Goal: Information Seeking & Learning: Learn about a topic

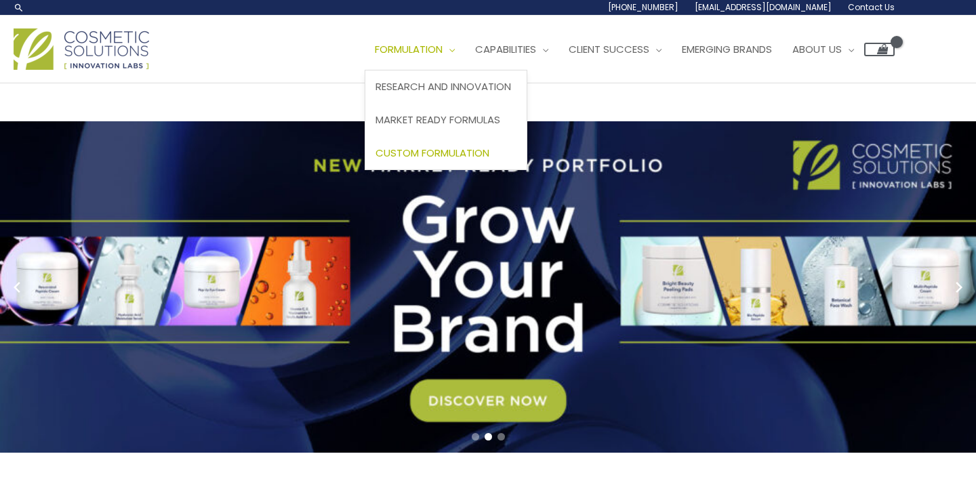
click at [451, 152] on span "Custom Formulation" at bounding box center [433, 153] width 114 height 14
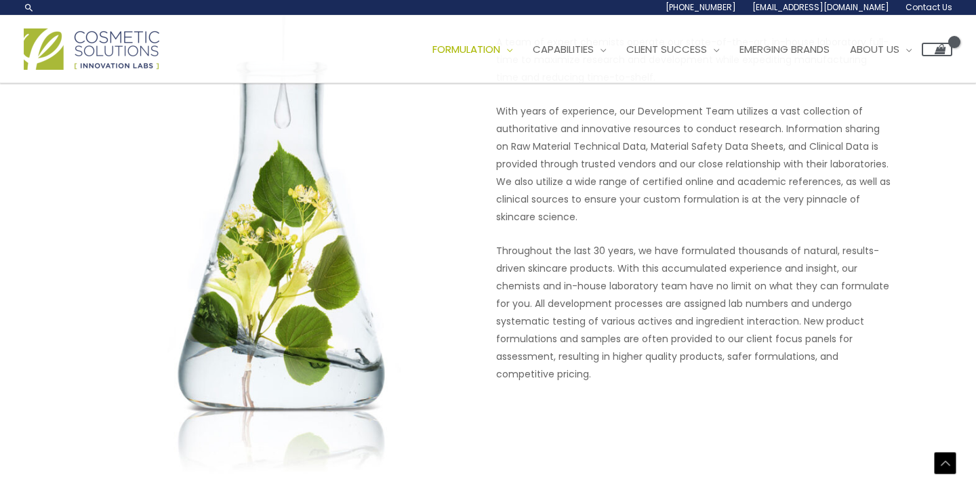
scroll to position [1018, 0]
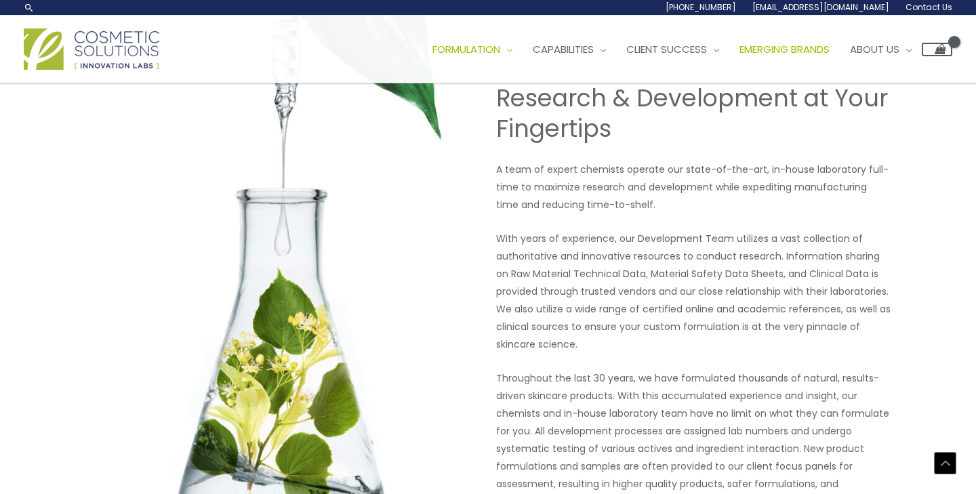
click at [813, 54] on span "Emerging Brands" at bounding box center [784, 49] width 90 height 14
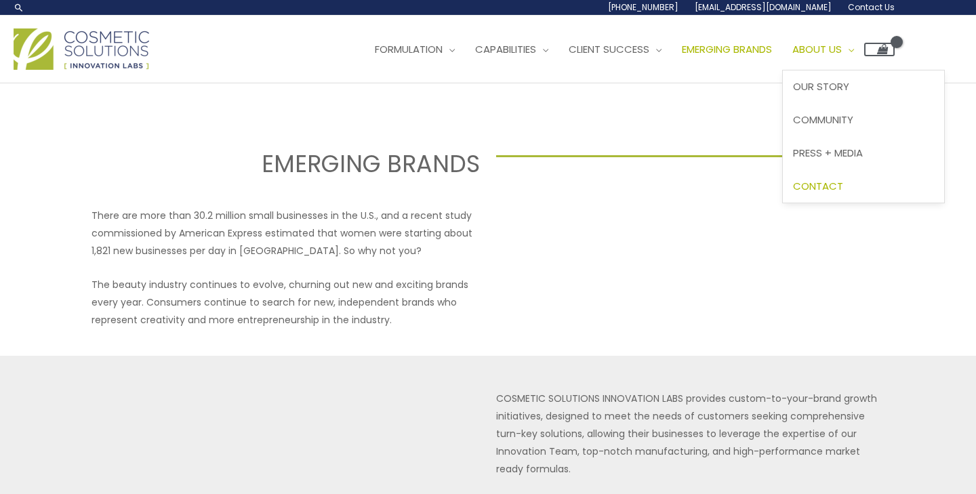
click at [832, 194] on link "Contact" at bounding box center [863, 185] width 161 height 33
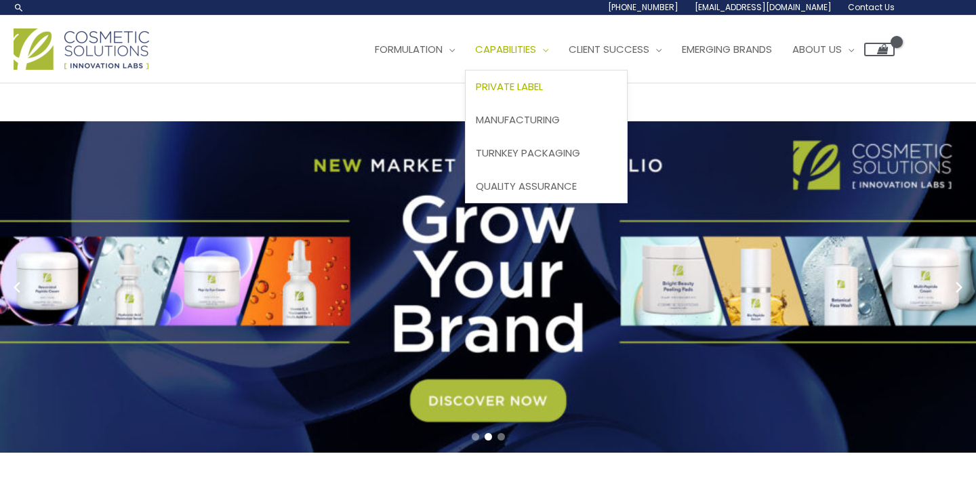
click at [546, 94] on link "Private Label" at bounding box center [546, 86] width 161 height 33
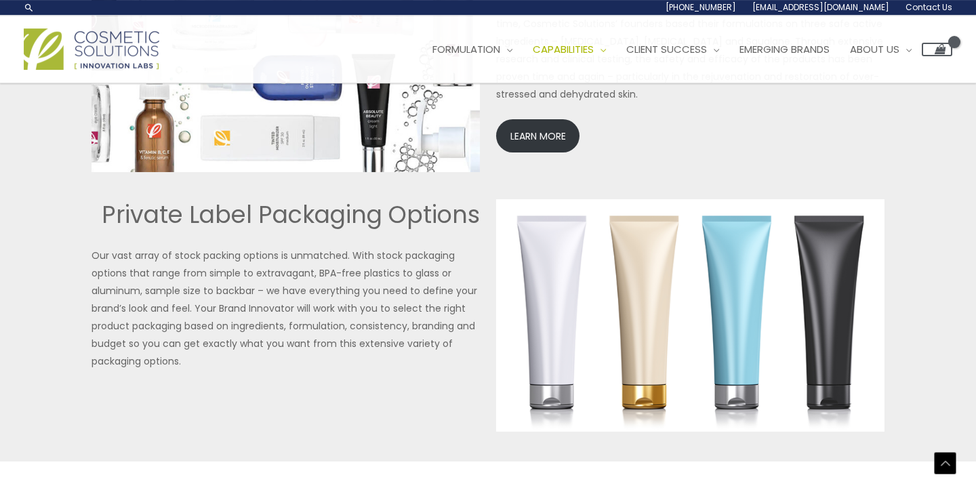
scroll to position [2991, 0]
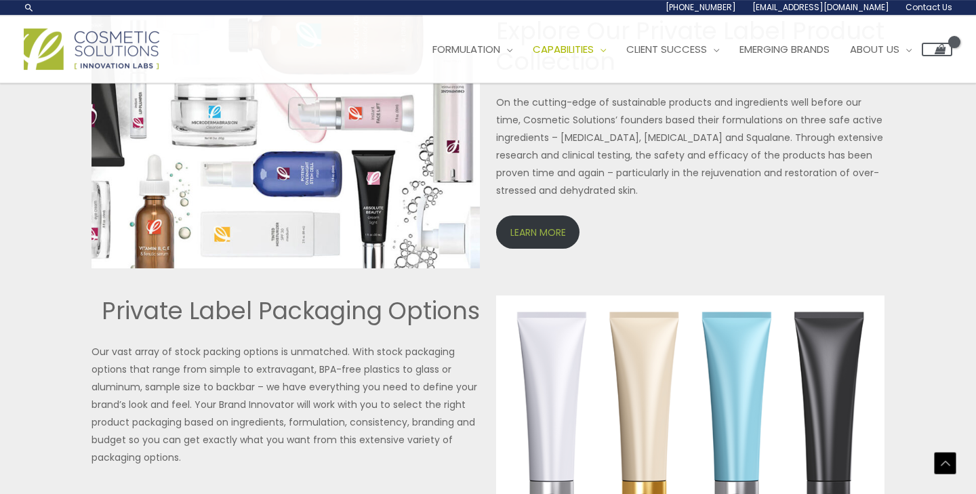
click at [564, 236] on link "LEARN MORE" at bounding box center [537, 232] width 83 height 33
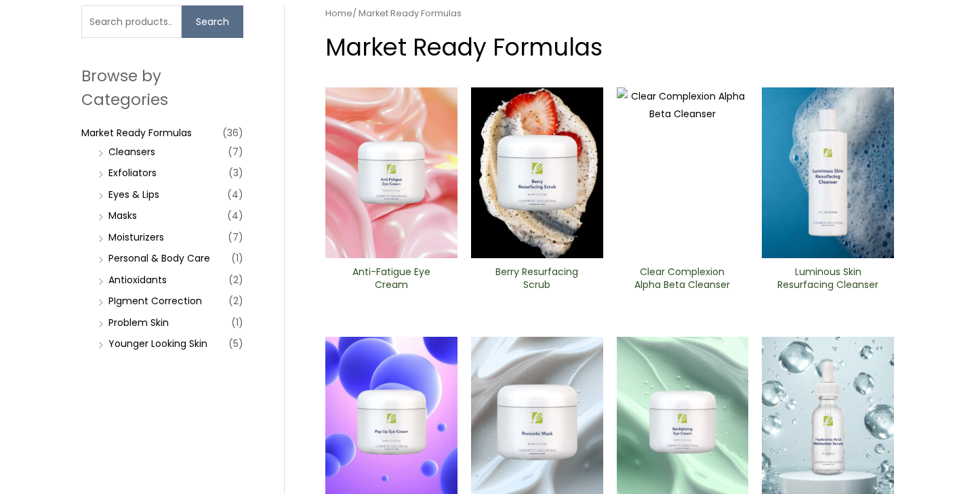
scroll to position [121, 0]
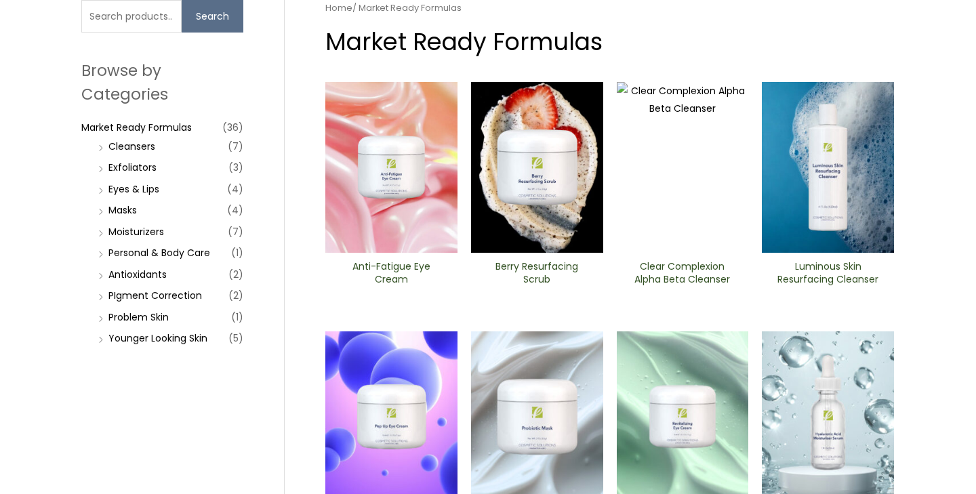
click at [160, 186] on li "Eyes & Lips (4)" at bounding box center [169, 189] width 148 height 19
click at [158, 186] on link "Eyes & Lips" at bounding box center [133, 189] width 51 height 14
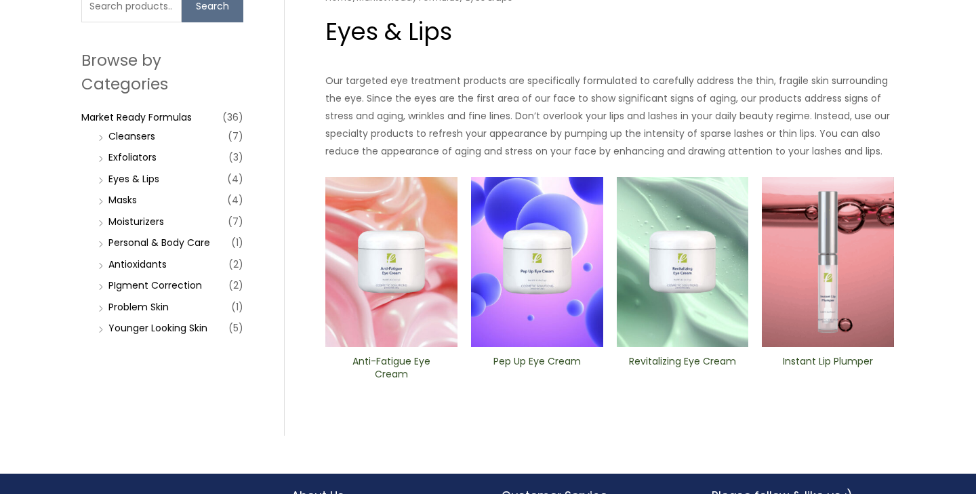
scroll to position [132, 0]
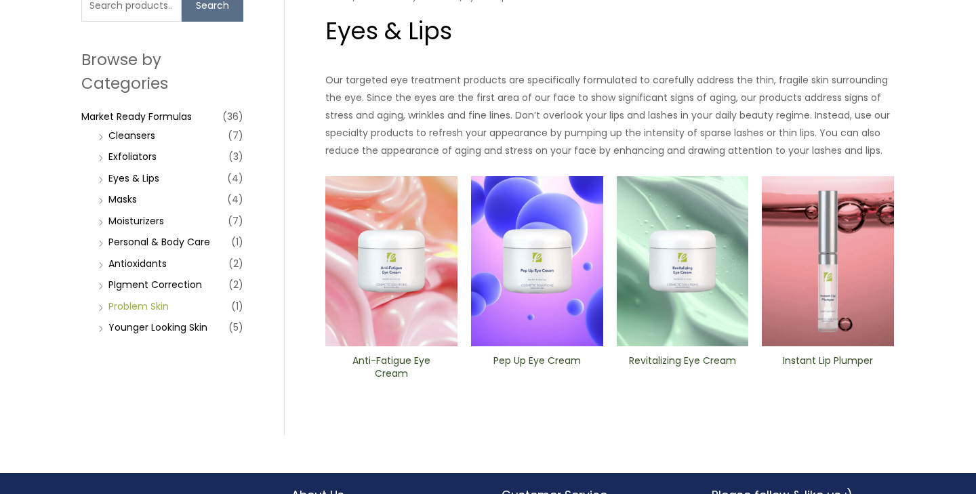
click at [150, 305] on link "Problem Skin" at bounding box center [138, 307] width 60 height 14
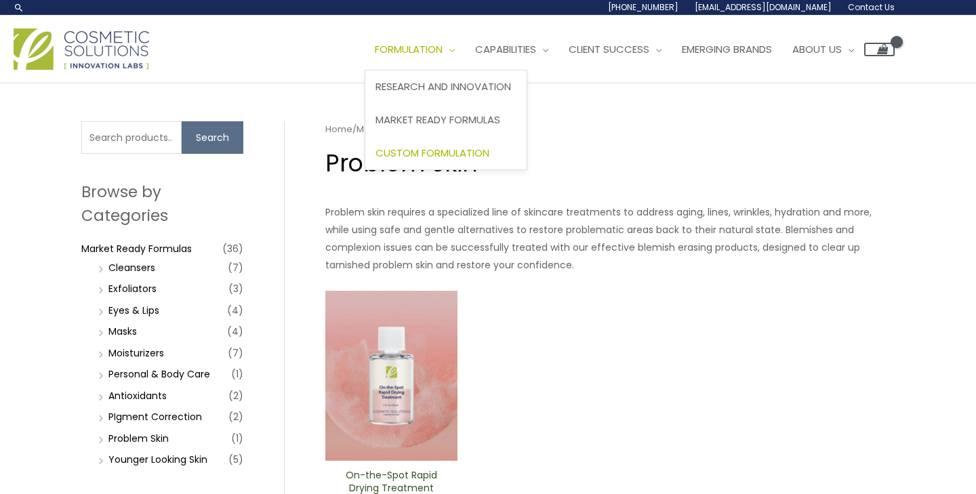
click at [447, 155] on span "Custom Formulation" at bounding box center [433, 153] width 114 height 14
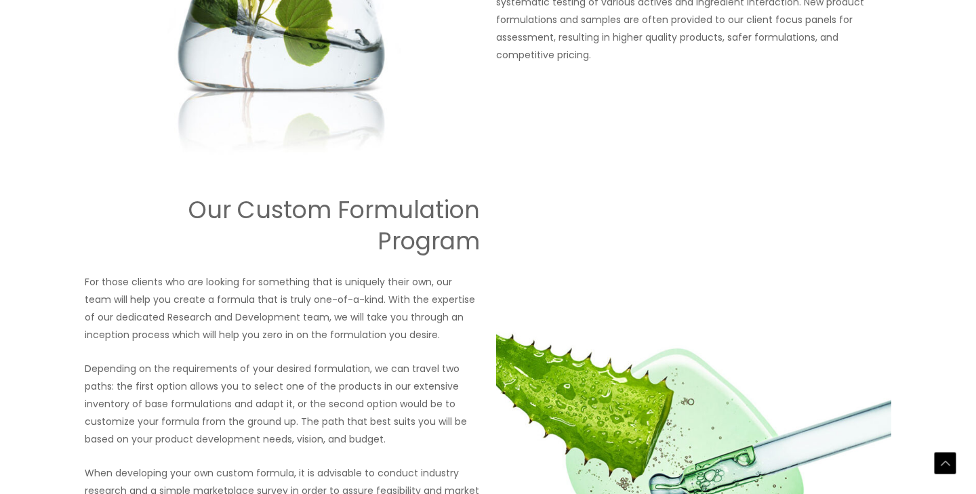
scroll to position [1741, 0]
